Goal: Navigation & Orientation: Find specific page/section

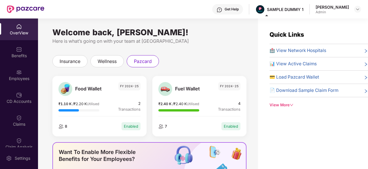
scroll to position [18, 0]
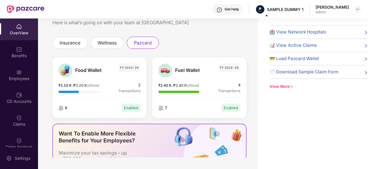
click at [183, 57] on div "Fuel Wallet FY 2024-25 ₹2.40 K / ₹2.40 K Utilised 4 Transactions 7 Enabled" at bounding box center [199, 87] width 94 height 60
click at [14, 68] on div "Employees" at bounding box center [19, 75] width 38 height 22
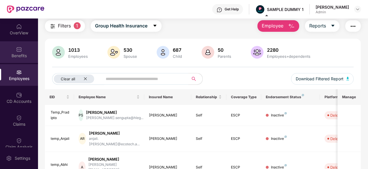
click at [21, 48] on img at bounding box center [19, 49] width 6 height 6
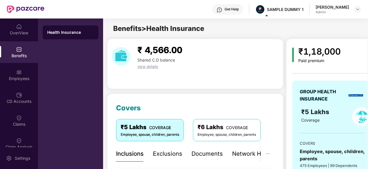
scroll to position [0, 11]
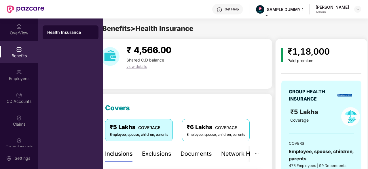
click at [19, 47] on img at bounding box center [19, 49] width 6 height 6
click at [187, 25] on span "Benefits > Health Insurance" at bounding box center [147, 28] width 91 height 8
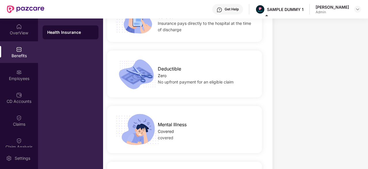
scroll to position [952, 0]
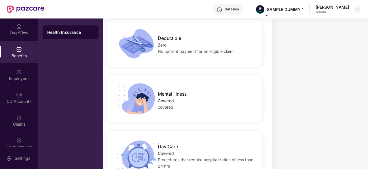
click at [243, 104] on div "covered" at bounding box center [206, 107] width 97 height 6
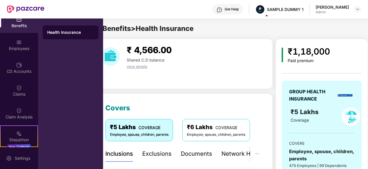
scroll to position [31, 0]
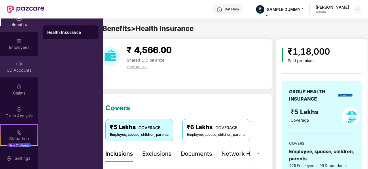
click at [22, 70] on div "CD Accounts" at bounding box center [19, 70] width 38 height 6
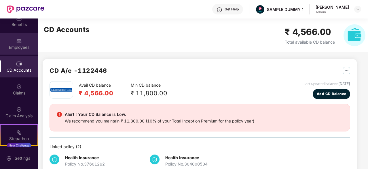
scroll to position [0, 0]
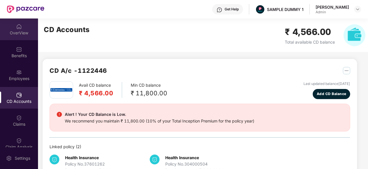
click at [16, 32] on div "OverView" at bounding box center [19, 33] width 38 height 6
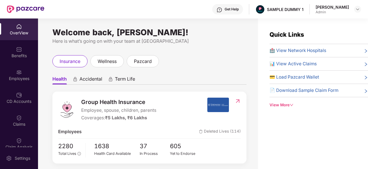
click at [115, 63] on span "wellness" at bounding box center [107, 61] width 19 height 7
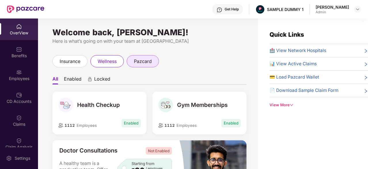
click at [136, 60] on span "pazcard" at bounding box center [143, 61] width 18 height 7
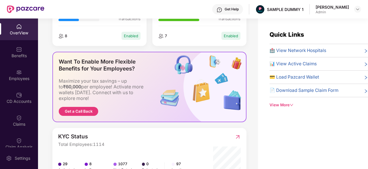
scroll to position [116, 0]
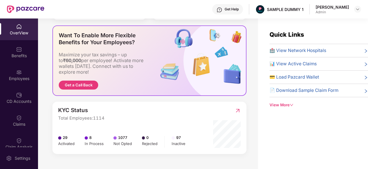
click at [184, 116] on div "KYC Status Total Employees: 1114" at bounding box center [149, 113] width 182 height 13
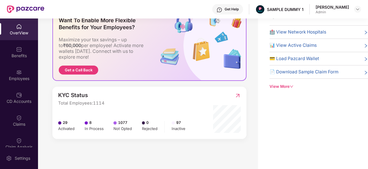
scroll to position [114, 0]
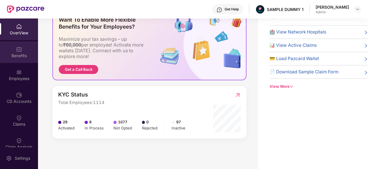
click at [16, 50] on img at bounding box center [19, 49] width 6 height 6
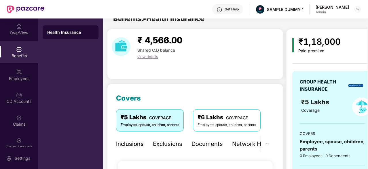
scroll to position [18, 0]
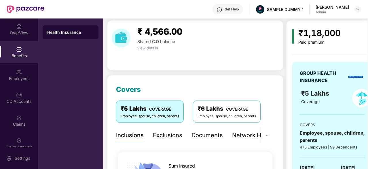
click at [125, 59] on div "₹ 4,566.00 Shared C.D balance view details" at bounding box center [195, 45] width 176 height 50
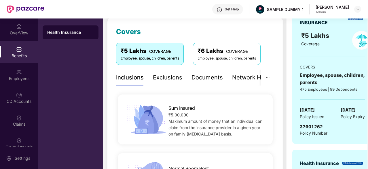
scroll to position [92, 0]
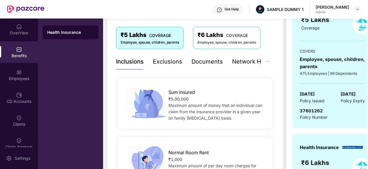
click at [161, 60] on div "Exclusions" at bounding box center [167, 61] width 29 height 9
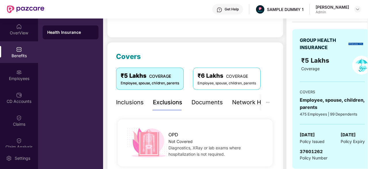
scroll to position [0, 0]
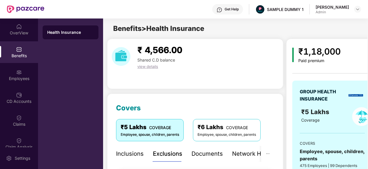
click at [202, 155] on div "Documents" at bounding box center [207, 153] width 31 height 9
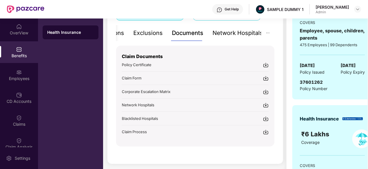
scroll to position [121, 0]
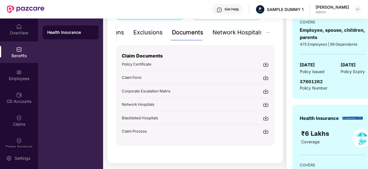
click at [266, 63] on img at bounding box center [266, 64] width 6 height 6
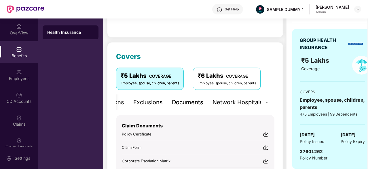
scroll to position [46, 0]
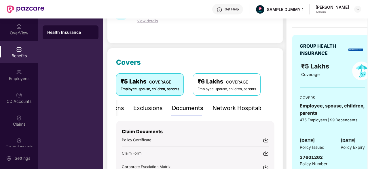
click at [214, 110] on div "Network Hospitals" at bounding box center [238, 107] width 50 height 9
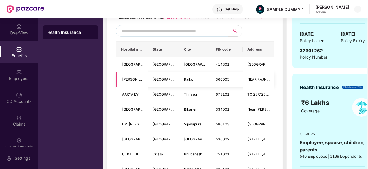
scroll to position [0, 4]
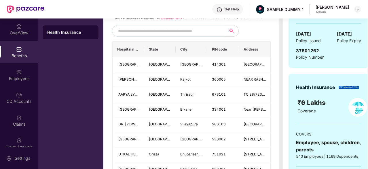
click at [187, 35] on input "text" at bounding box center [167, 31] width 99 height 9
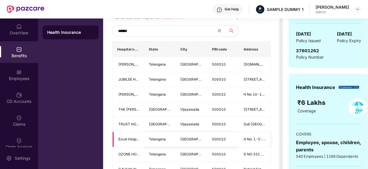
click at [226, 146] on td "500010" at bounding box center [223, 139] width 32 height 15
click at [146, 32] on span "******" at bounding box center [168, 31] width 112 height 12
type input "******"
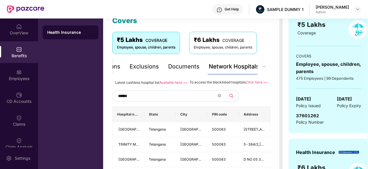
scroll to position [92, 0]
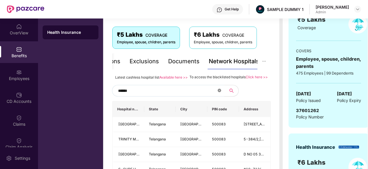
click at [220, 92] on icon "close-circle" at bounding box center [219, 89] width 3 height 3
type input "******"
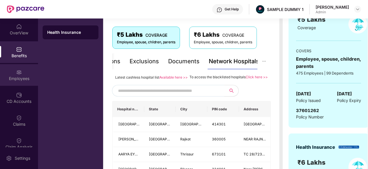
click at [6, 81] on div "Employees" at bounding box center [19, 78] width 38 height 6
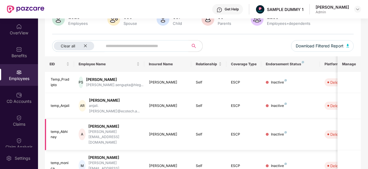
scroll to position [0, 0]
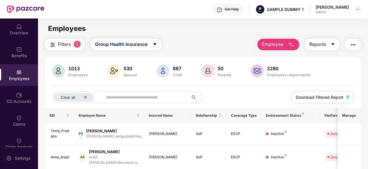
click at [331, 98] on span "Download Filtered Report" at bounding box center [320, 97] width 48 height 6
click at [241, 41] on div "Filters 1 Group Health Insurance Employee Reports" at bounding box center [203, 45] width 316 height 12
click at [148, 42] on span "Group Health Insurance" at bounding box center [121, 44] width 52 height 7
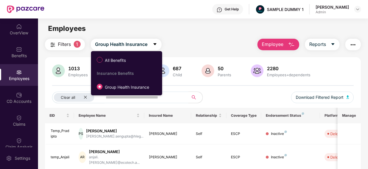
click at [184, 42] on div "Filters 1 Group Health Insurance Employee Reports" at bounding box center [203, 45] width 316 height 12
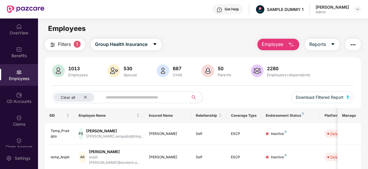
click at [293, 46] on img "button" at bounding box center [291, 44] width 7 height 7
click at [321, 39] on button "Reports" at bounding box center [322, 45] width 35 height 12
click at [17, 101] on div "CD Accounts" at bounding box center [19, 101] width 38 height 6
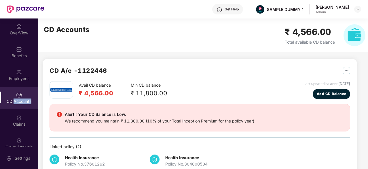
click at [17, 101] on div "CD Accounts" at bounding box center [19, 101] width 38 height 6
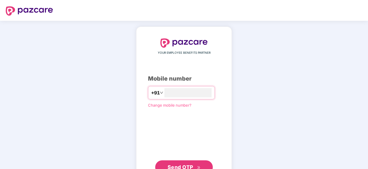
type input "**********"
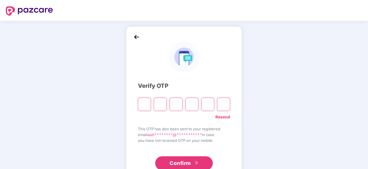
type input "*"
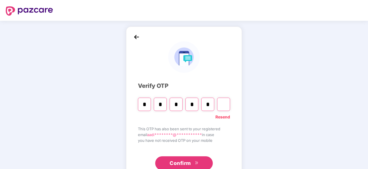
type input "*"
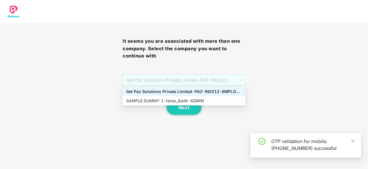
click at [176, 82] on span "Get Paz Solutions Private Limited - PAZ-IN0212 - EMPLOYEE" at bounding box center [184, 79] width 116 height 11
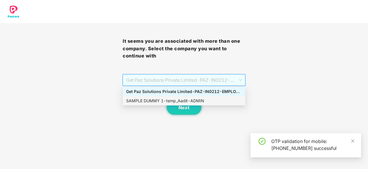
click at [167, 102] on div "SAMPLE DUMMY 1 - temp_Aadit - ADMIN" at bounding box center [184, 100] width 116 height 6
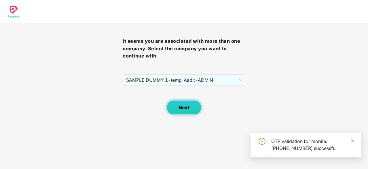
click at [186, 110] on button "Next" at bounding box center [184, 107] width 35 height 14
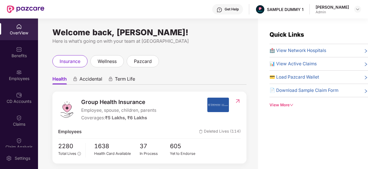
click at [199, 106] on div "Group Health Insurance Employee, spouse, children, parents Coverages: ₹5 Lakhs,…" at bounding box center [132, 109] width 149 height 24
